Goal: Task Accomplishment & Management: Manage account settings

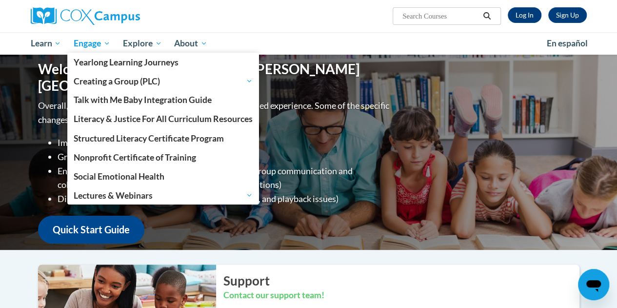
click at [105, 44] on span "Engage" at bounding box center [92, 44] width 37 height 12
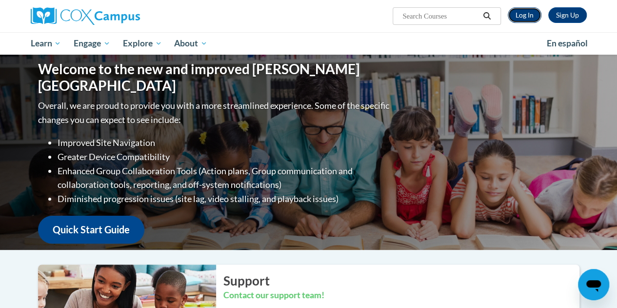
click at [510, 12] on link "Log In" at bounding box center [525, 15] width 34 height 16
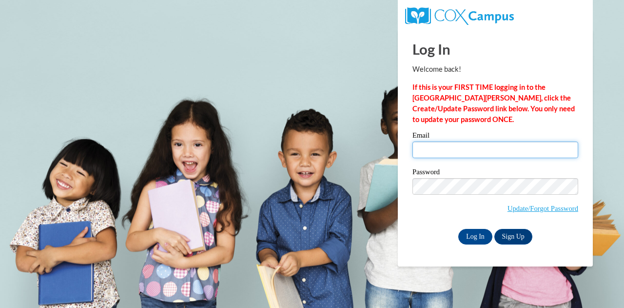
click at [467, 145] on input "Email" at bounding box center [496, 149] width 166 height 17
type input "aschaber@cesa1.k12.wi.us"
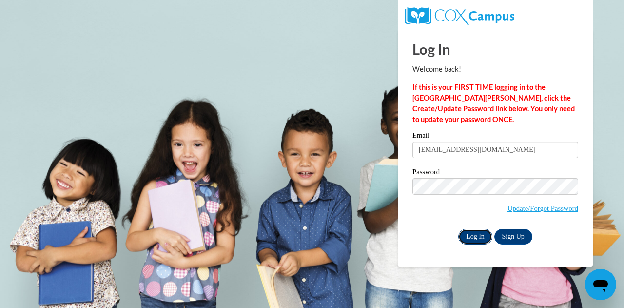
click at [467, 232] on input "Log In" at bounding box center [475, 237] width 34 height 16
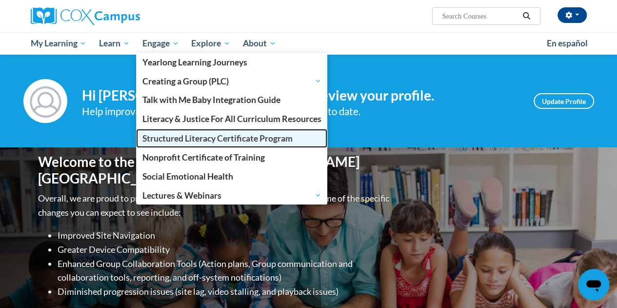
click at [158, 133] on span "Structured Literacy Certificate Program" at bounding box center [217, 138] width 150 height 10
click at [179, 135] on span "Structured Literacy Certificate Program" at bounding box center [217, 138] width 150 height 10
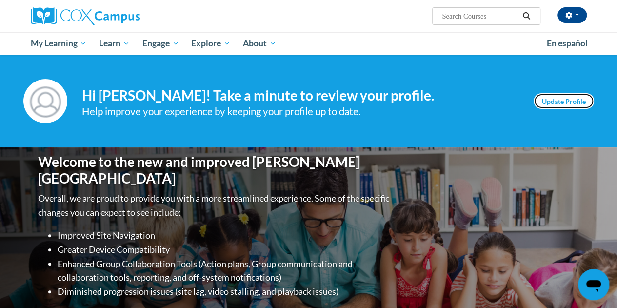
click at [550, 96] on link "Update Profile" at bounding box center [563, 101] width 60 height 16
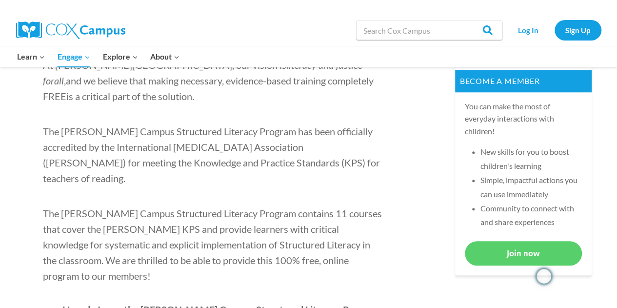
scroll to position [439, 0]
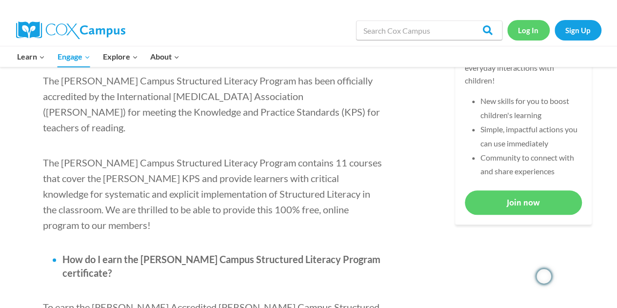
click at [532, 34] on link "Log In" at bounding box center [528, 30] width 42 height 20
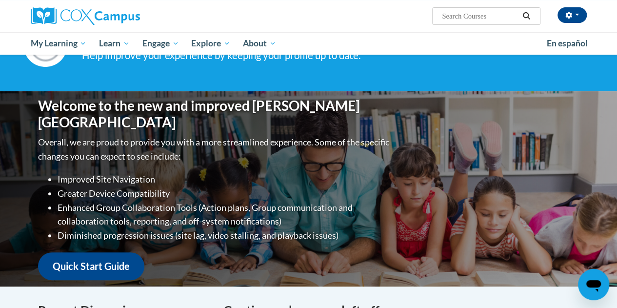
scroll to position [146, 0]
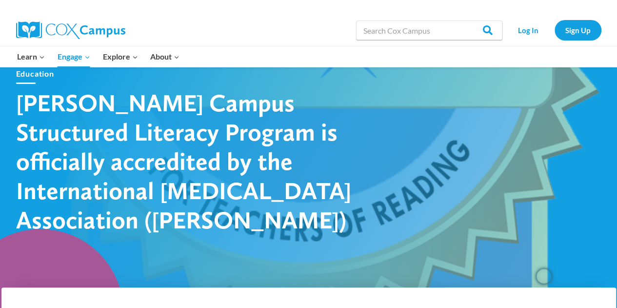
scroll to position [49, 0]
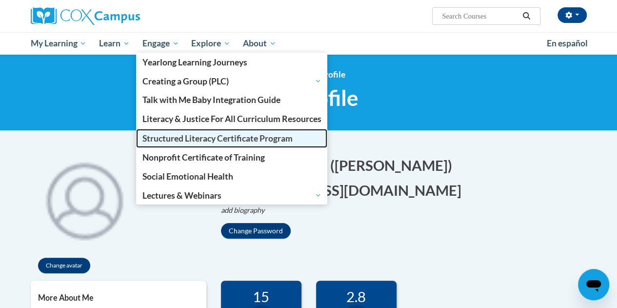
click at [179, 137] on span "Structured Literacy Certificate Program" at bounding box center [217, 138] width 150 height 10
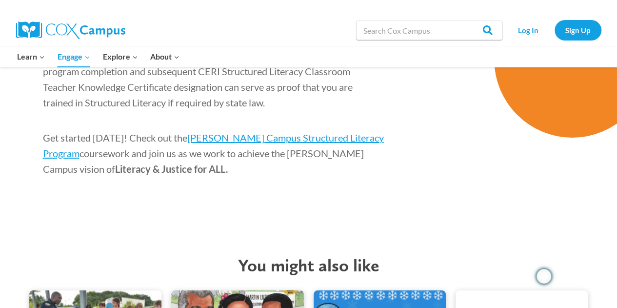
scroll to position [1853, 0]
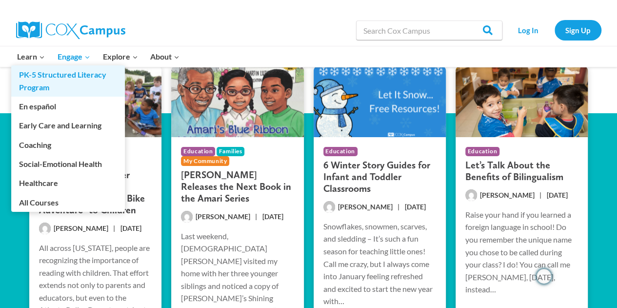
click at [39, 76] on link "PK-5 Structured Literacy Program" at bounding box center [68, 80] width 114 height 31
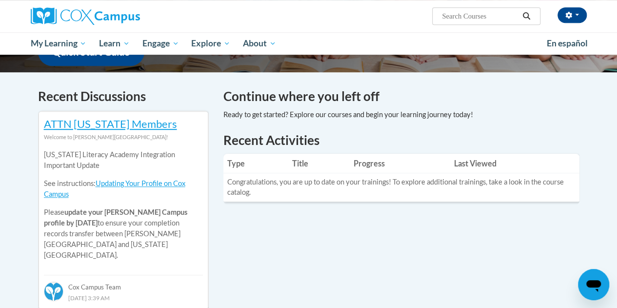
scroll to position [244, 0]
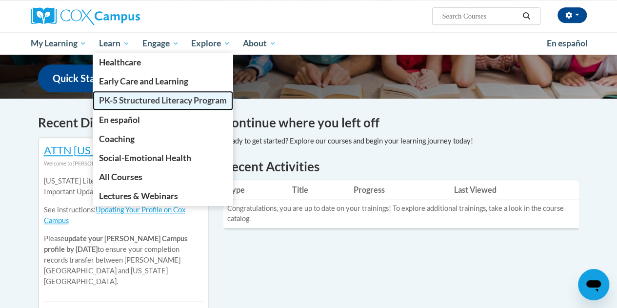
click at [139, 98] on span "PK-5 Structured Literacy Program" at bounding box center [163, 100] width 128 height 10
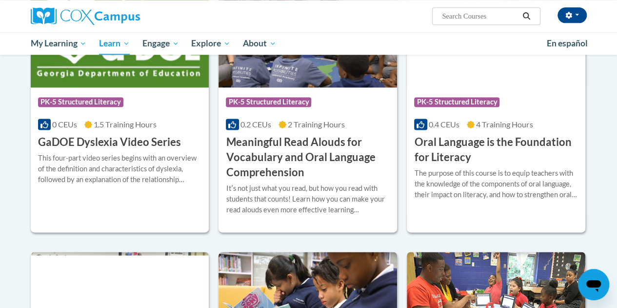
scroll to position [683, 0]
